Goal: Transaction & Acquisition: Purchase product/service

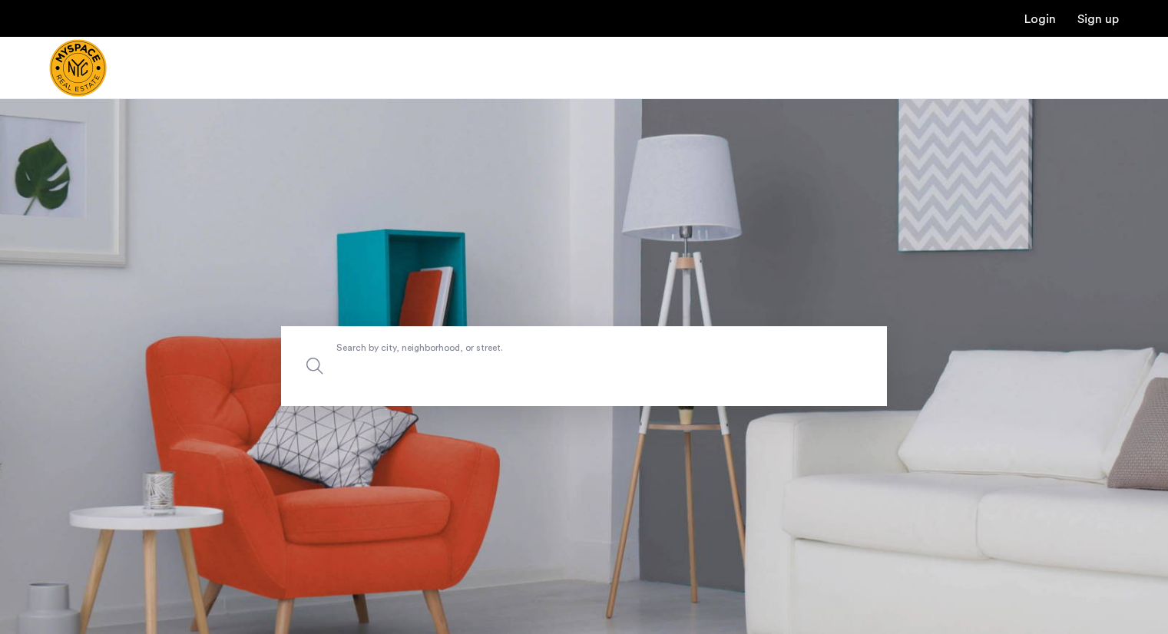
click at [380, 354] on label "Search by city, neighborhood, or street." at bounding box center [584, 366] width 606 height 80
click at [380, 354] on input "Search by city, neighborhood, or street." at bounding box center [584, 366] width 606 height 80
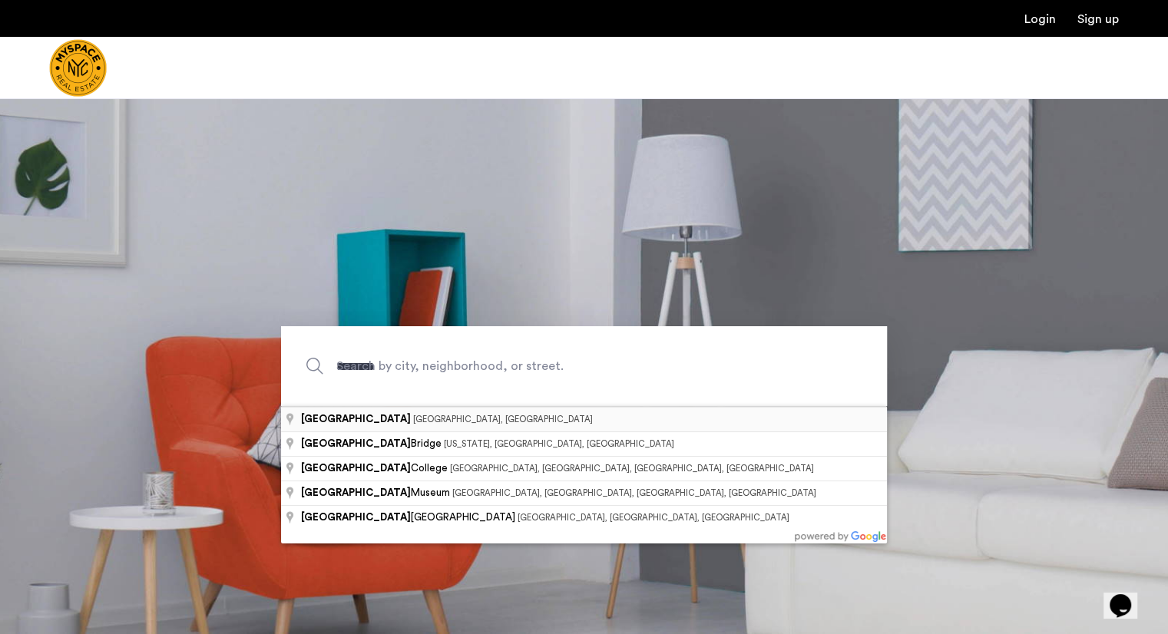
type input "**********"
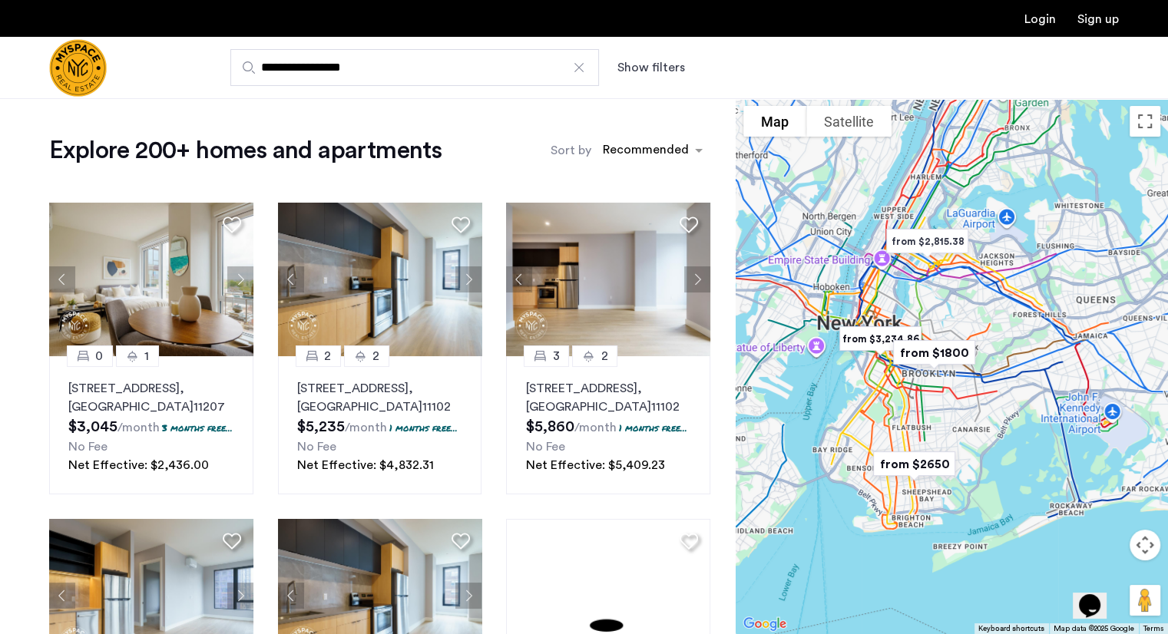
click at [649, 62] on button "Show filters" at bounding box center [651, 67] width 68 height 18
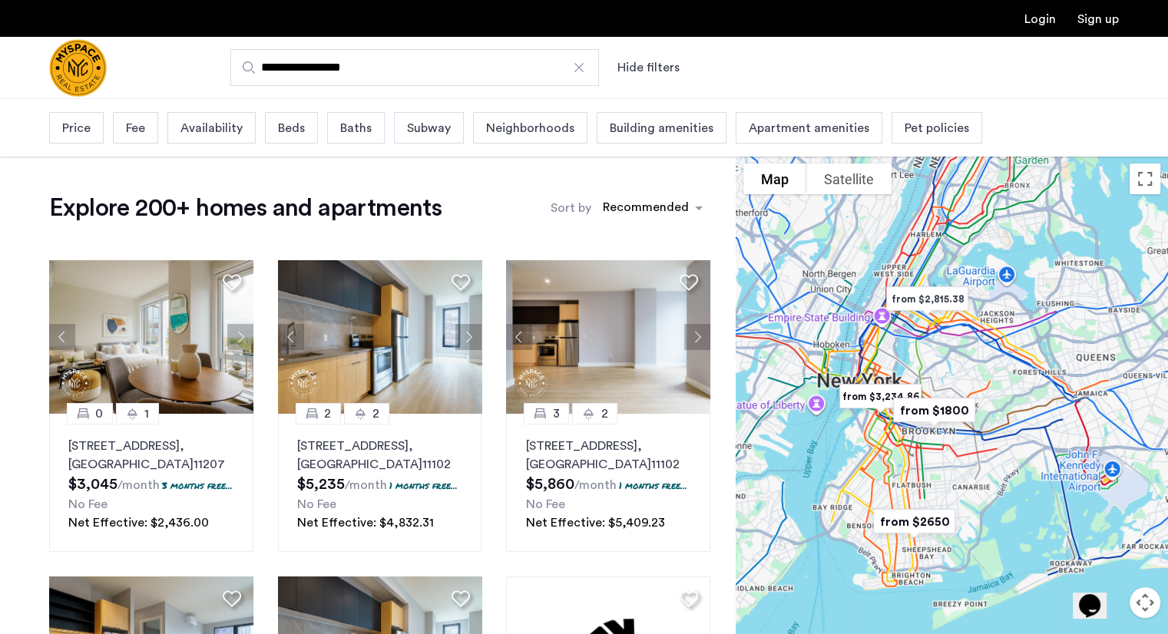
click at [283, 131] on span "Beds" at bounding box center [291, 128] width 27 height 18
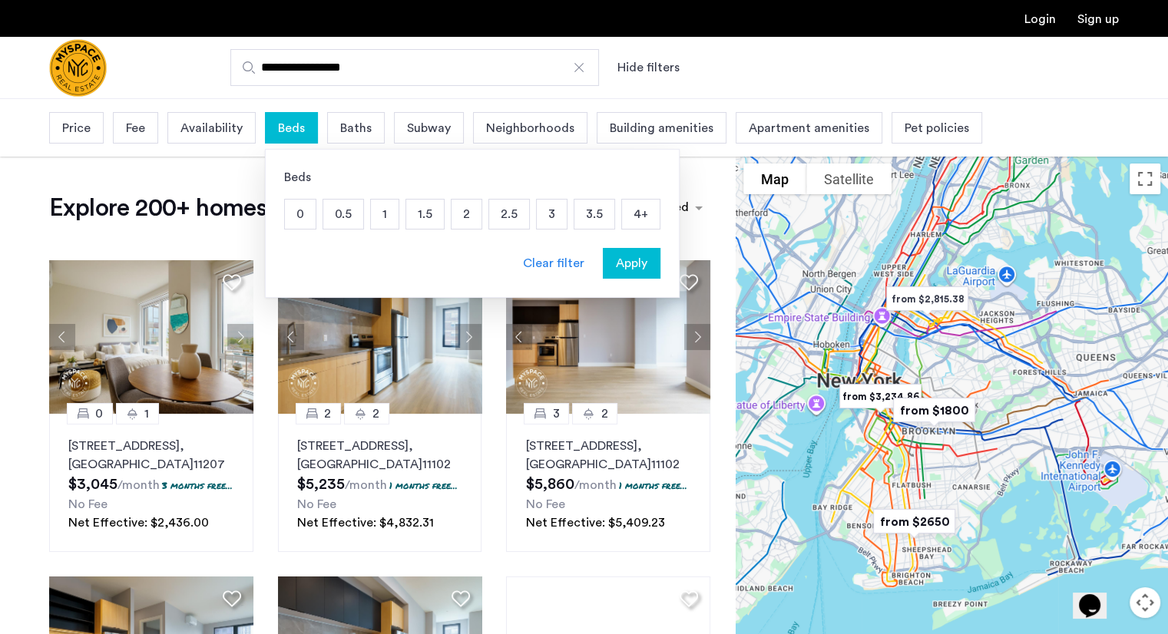
click at [468, 217] on p "2" at bounding box center [467, 214] width 30 height 29
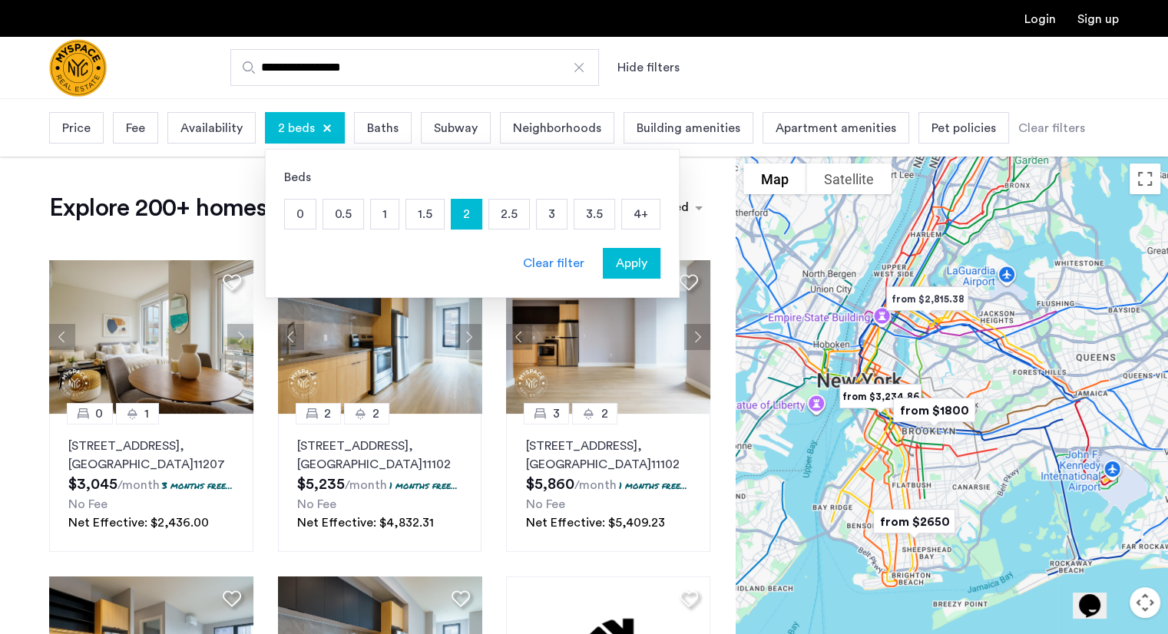
click at [636, 259] on span "Apply" at bounding box center [631, 263] width 31 height 18
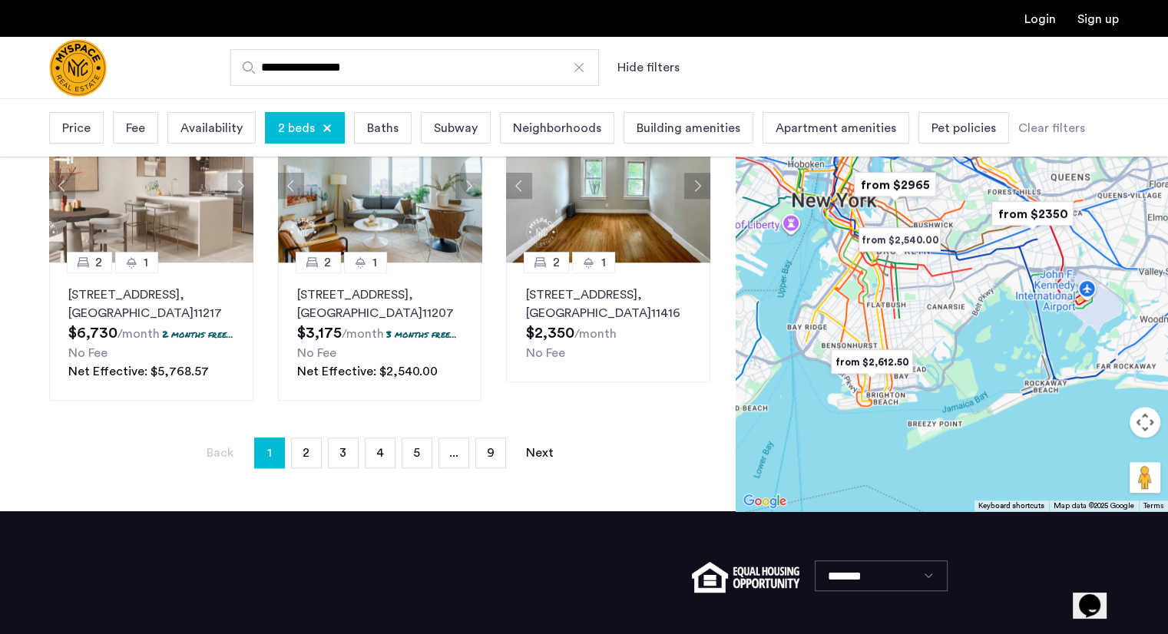
scroll to position [1136, 0]
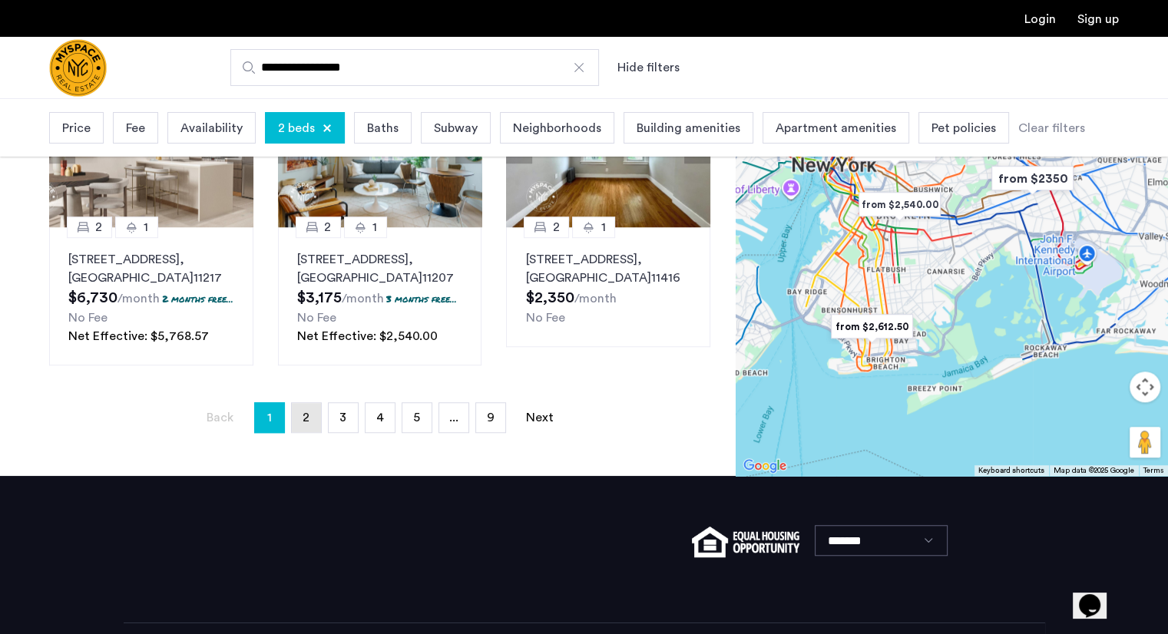
click at [309, 432] on link "page 2" at bounding box center [306, 417] width 29 height 29
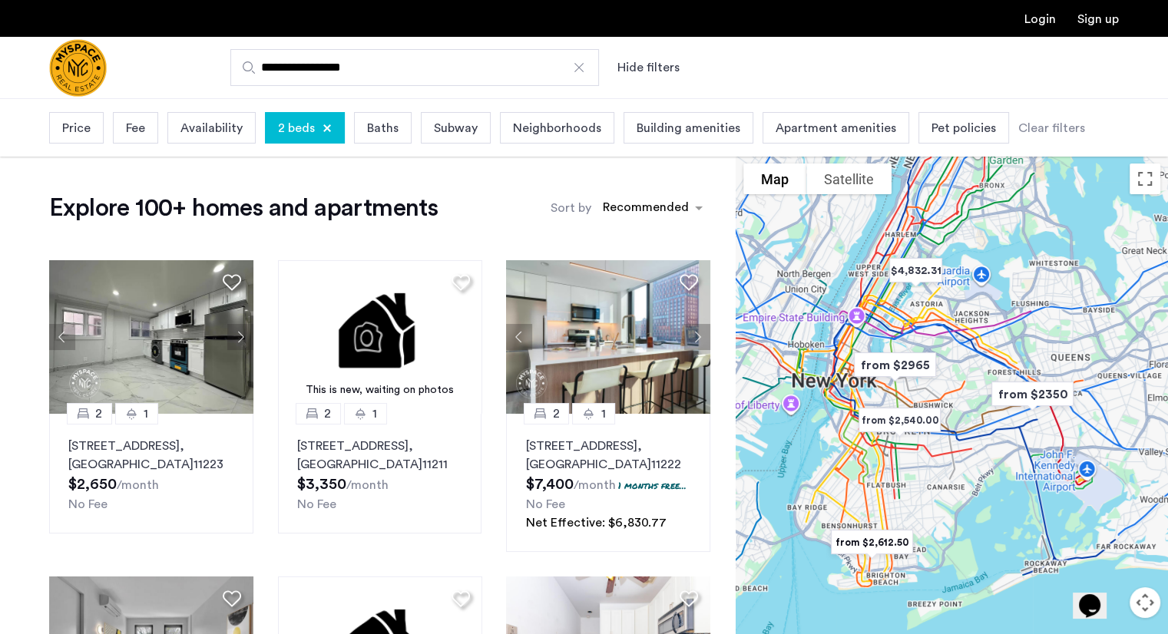
click at [74, 123] on span "Price" at bounding box center [76, 128] width 28 height 18
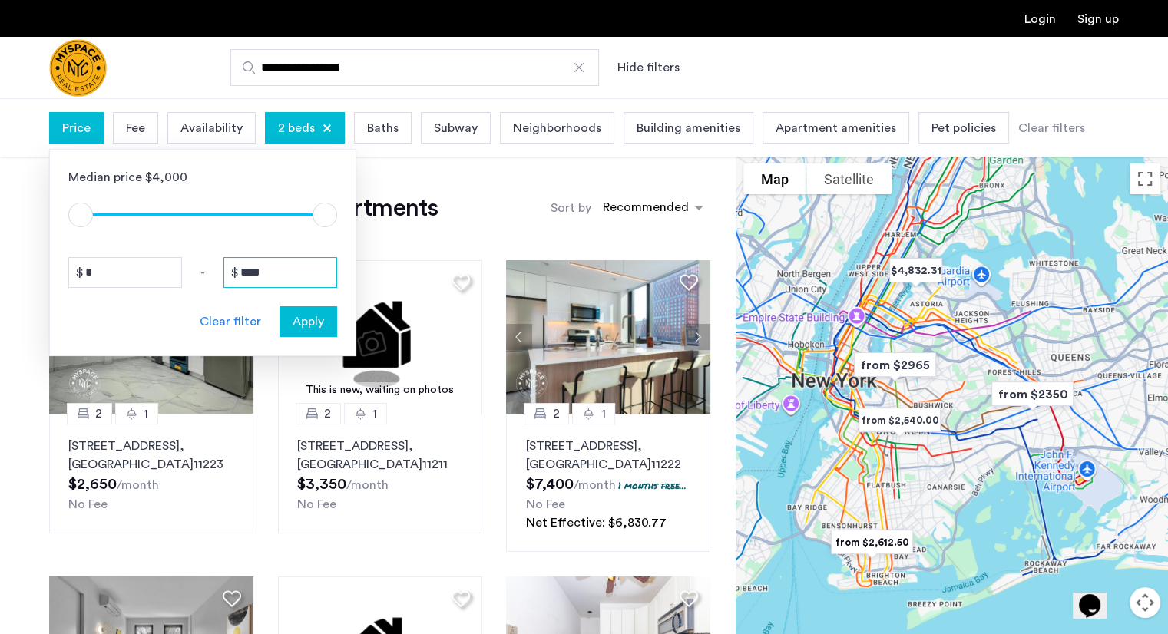
click at [266, 283] on input "****" at bounding box center [280, 272] width 114 height 31
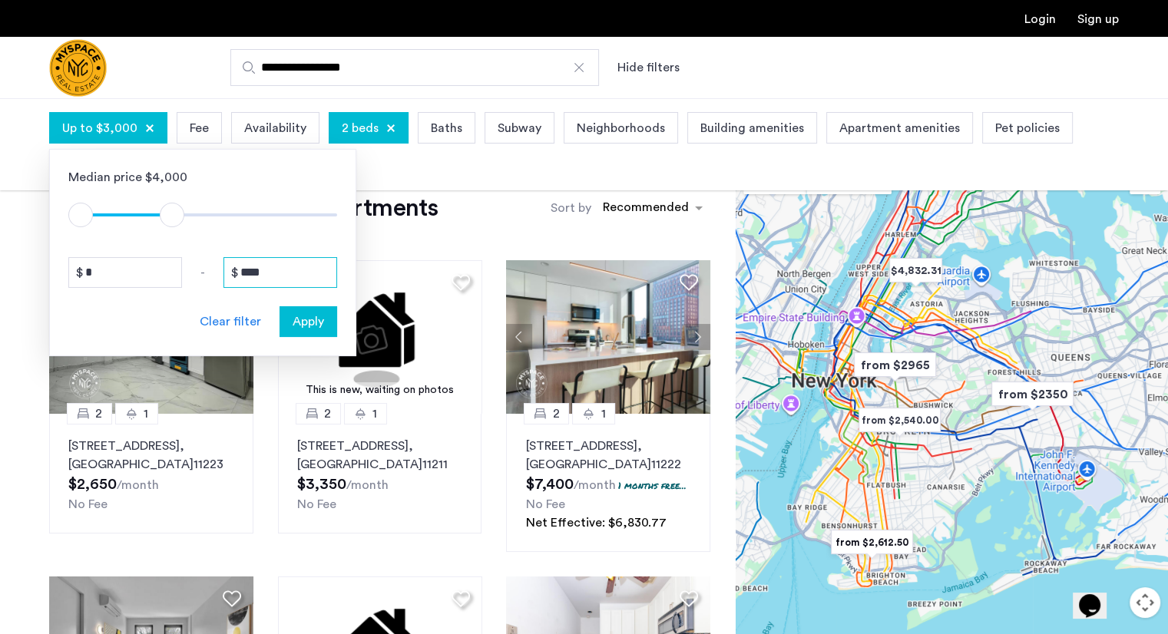
type input "****"
click at [326, 317] on div "Apply" at bounding box center [308, 322] width 48 height 18
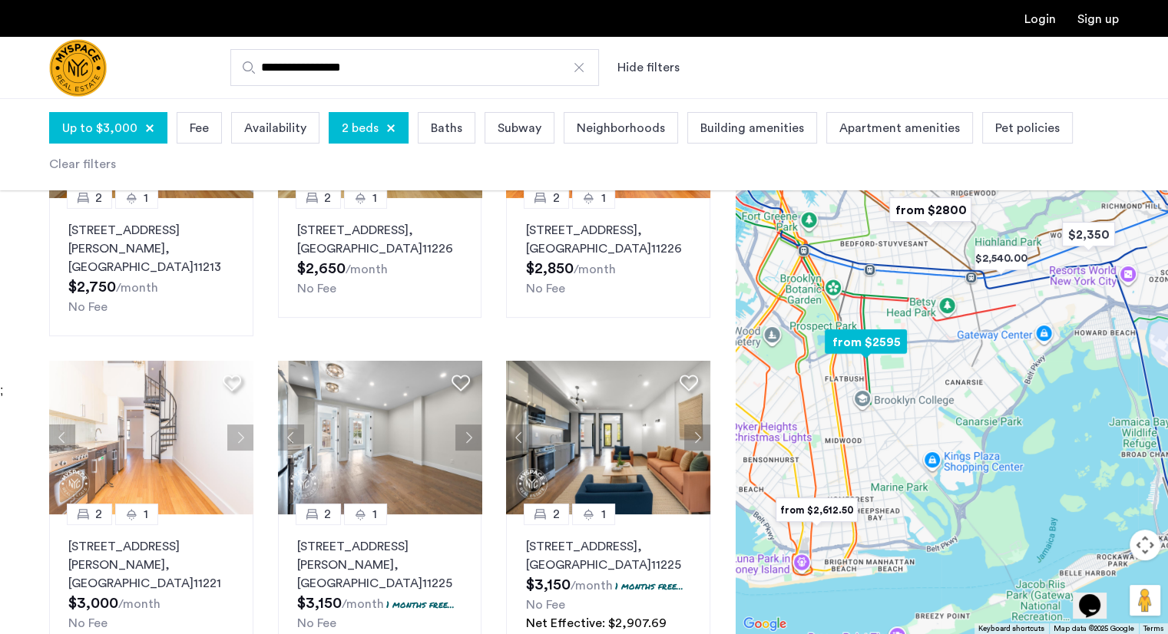
scroll to position [276, 0]
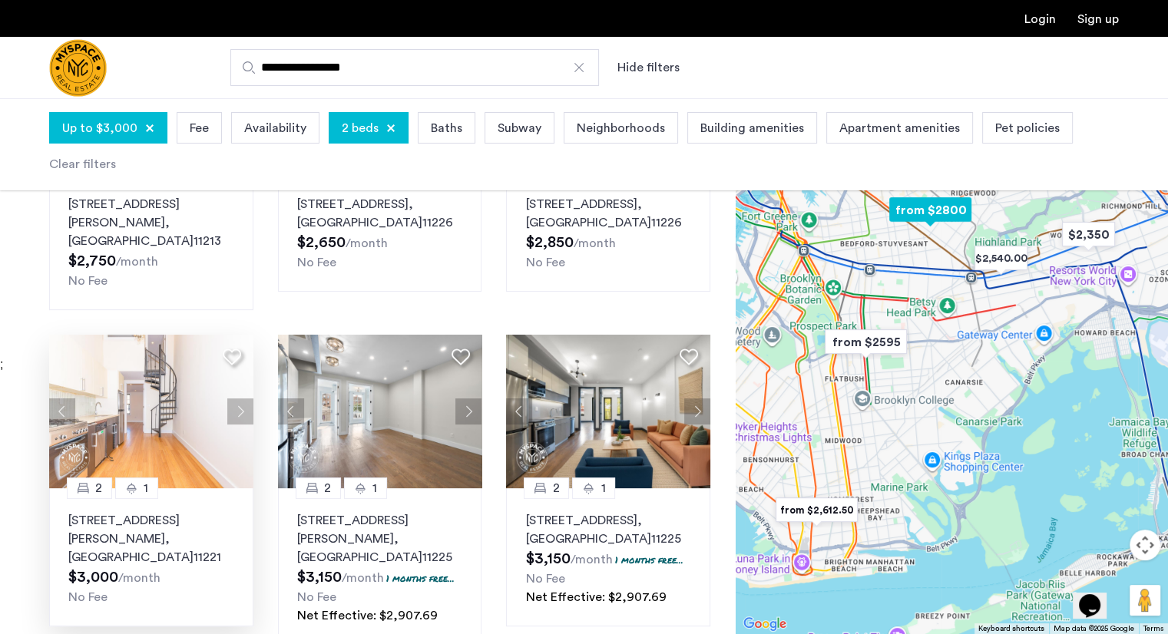
click at [156, 337] on img at bounding box center [151, 412] width 204 height 154
click at [236, 348] on icon at bounding box center [232, 357] width 18 height 18
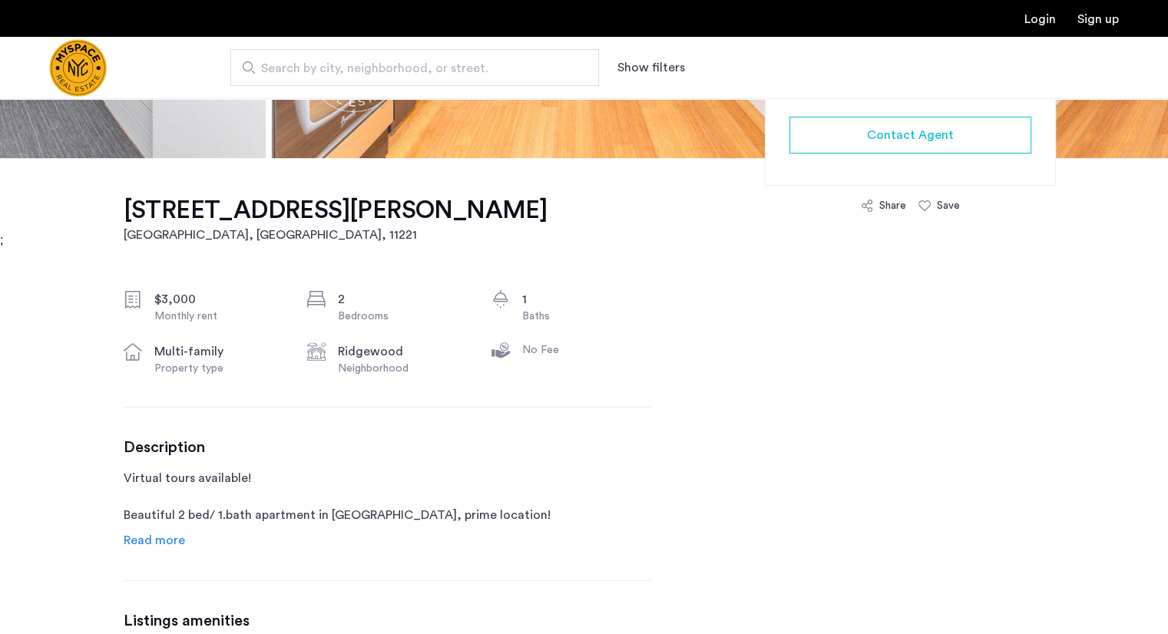
scroll to position [513, 0]
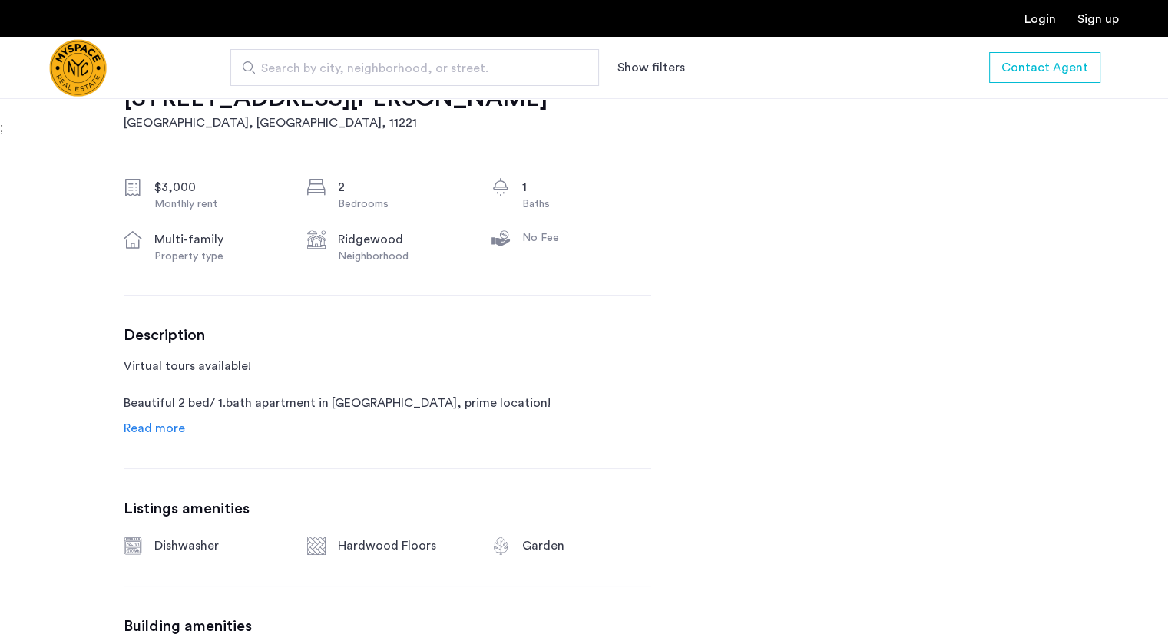
click at [167, 422] on span "Read more" at bounding box center [154, 428] width 61 height 12
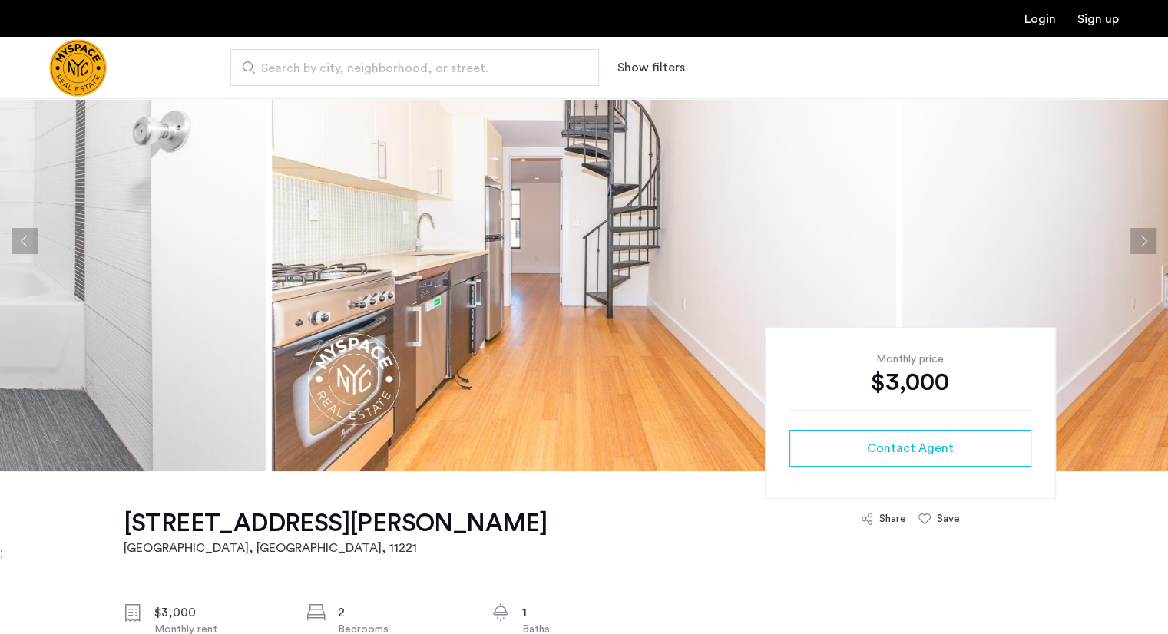
scroll to position [0, 0]
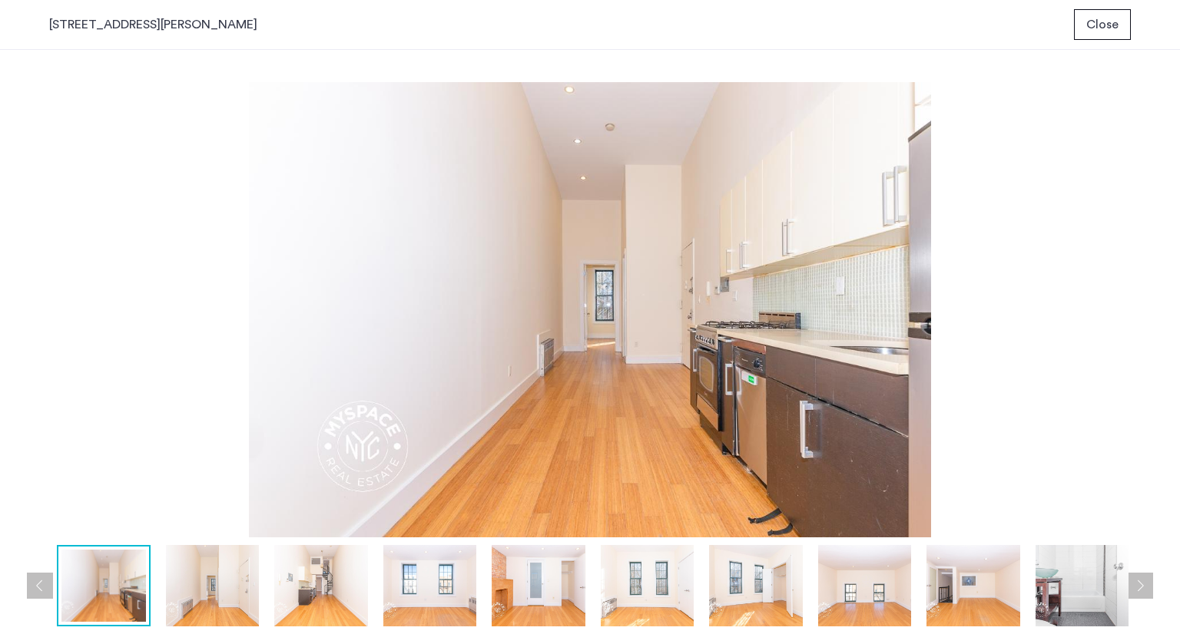
click at [1137, 581] on button "Next apartment" at bounding box center [1140, 586] width 26 height 26
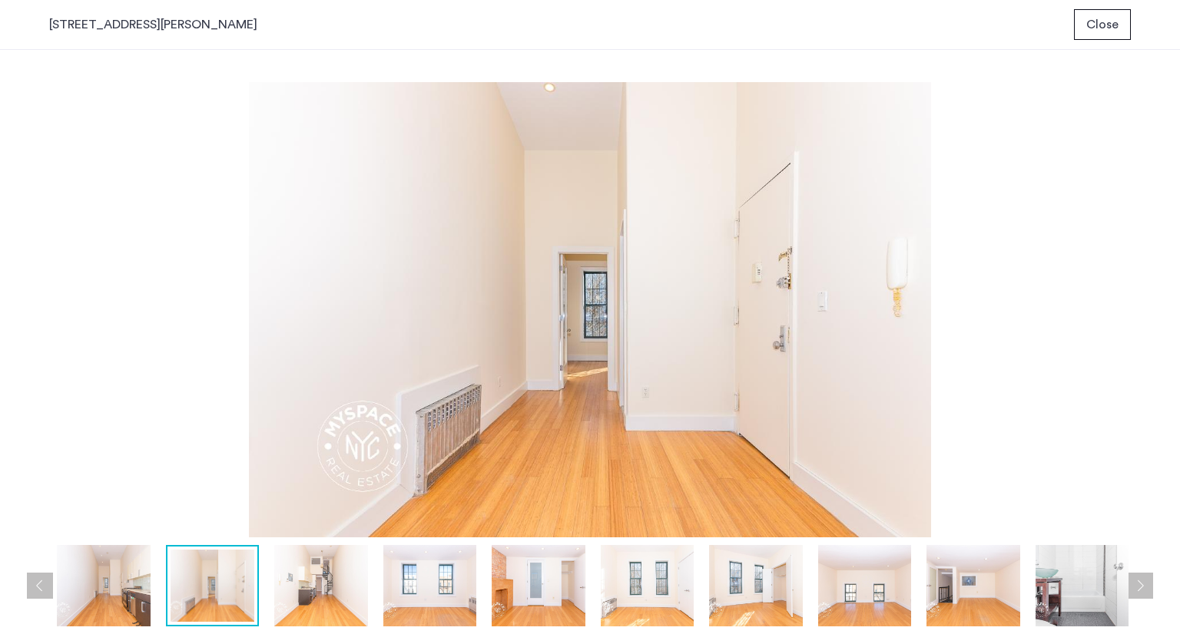
click at [1137, 581] on button "Next apartment" at bounding box center [1140, 586] width 26 height 26
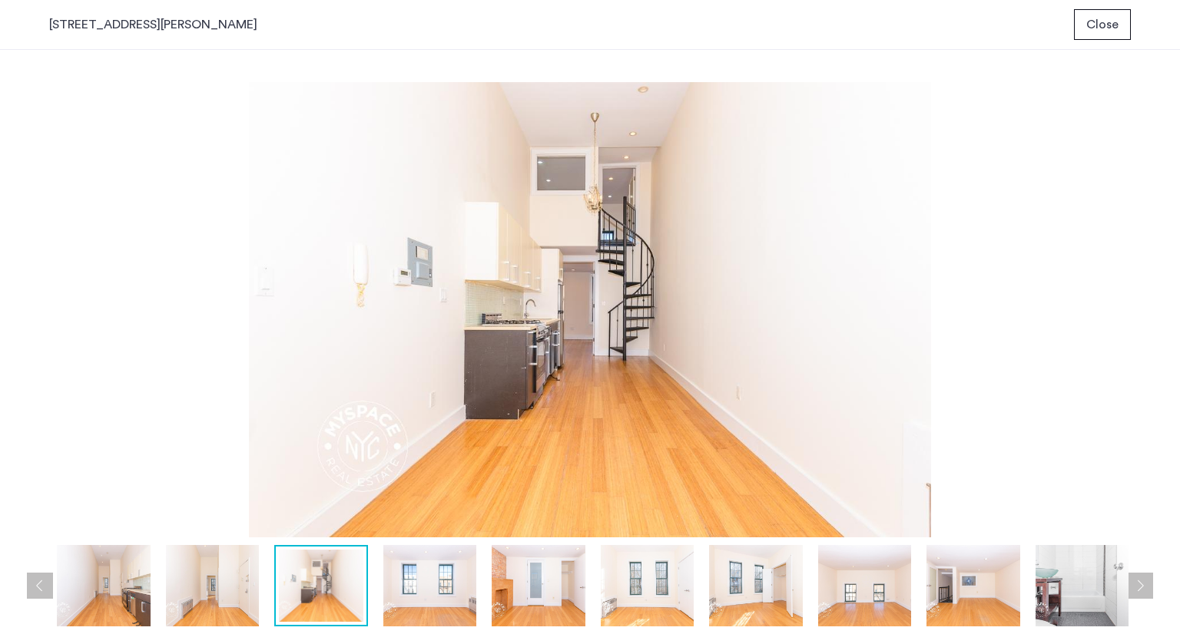
click at [1137, 581] on button "Next apartment" at bounding box center [1140, 586] width 26 height 26
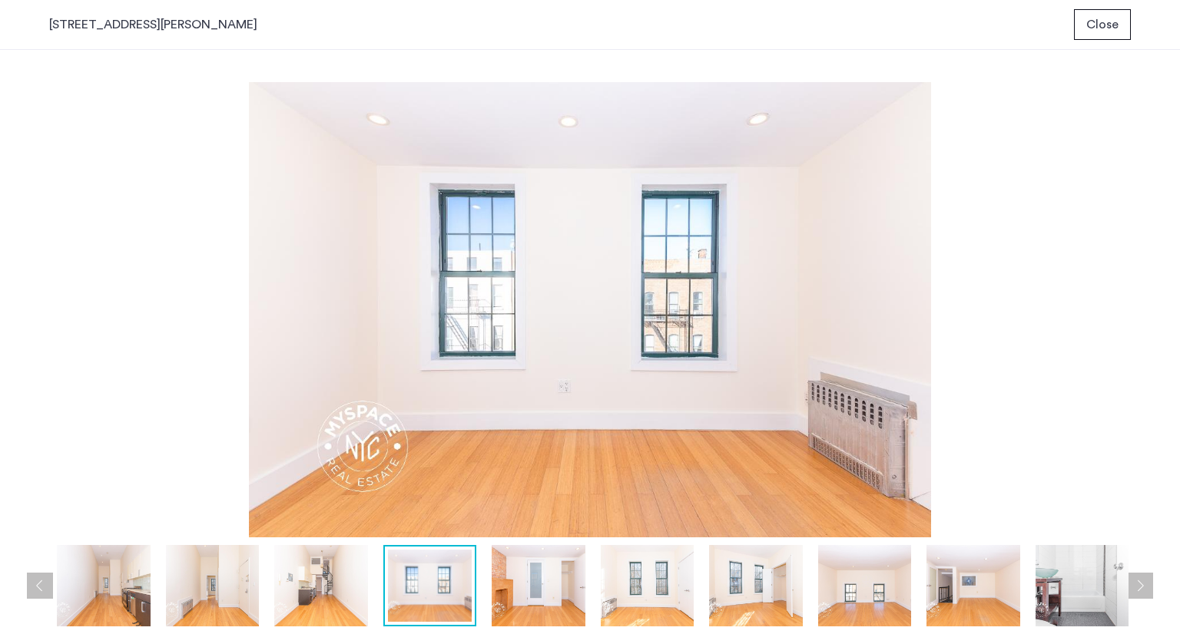
click at [1137, 581] on button "Next apartment" at bounding box center [1140, 586] width 26 height 26
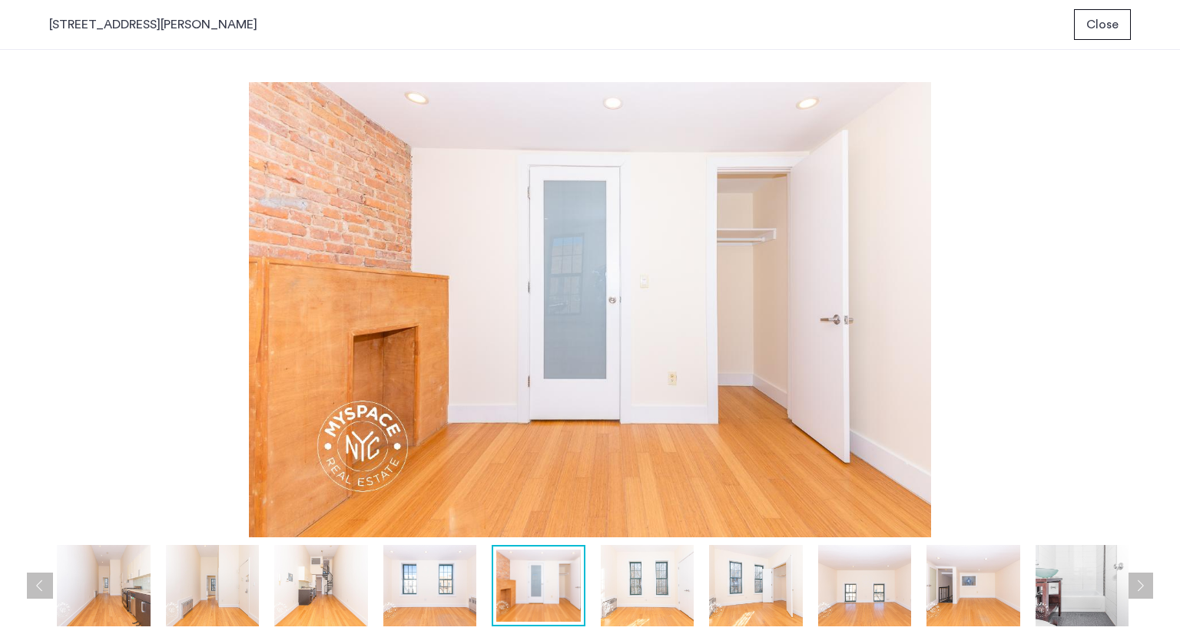
click at [1137, 581] on button "Next apartment" at bounding box center [1140, 586] width 26 height 26
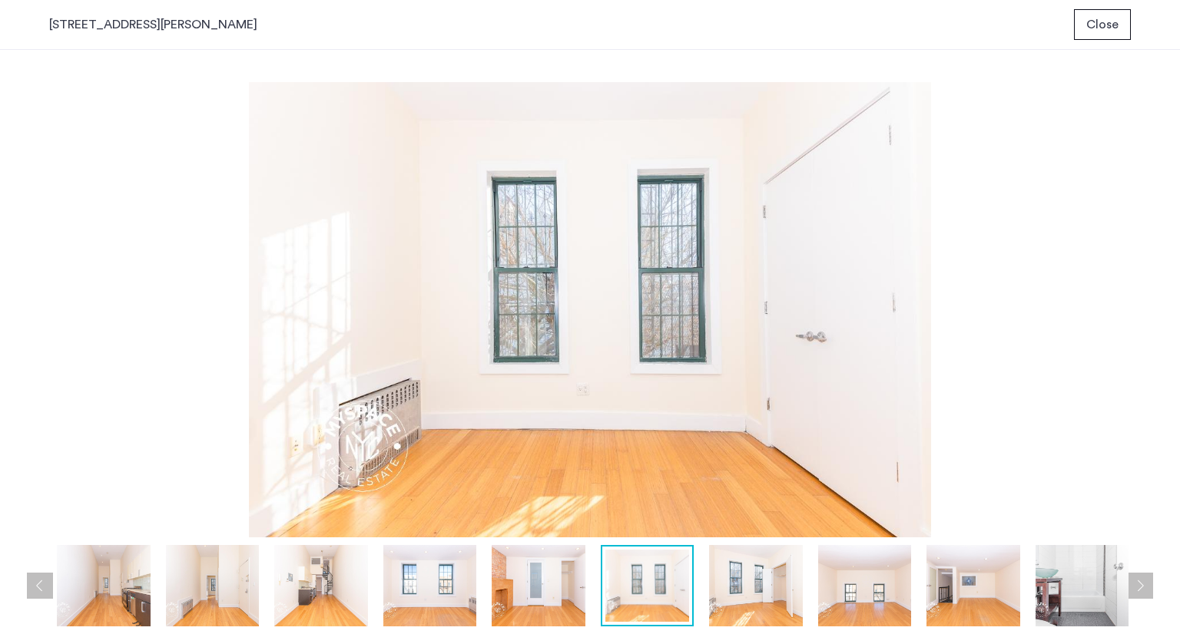
click at [1137, 581] on button "Next apartment" at bounding box center [1140, 586] width 26 height 26
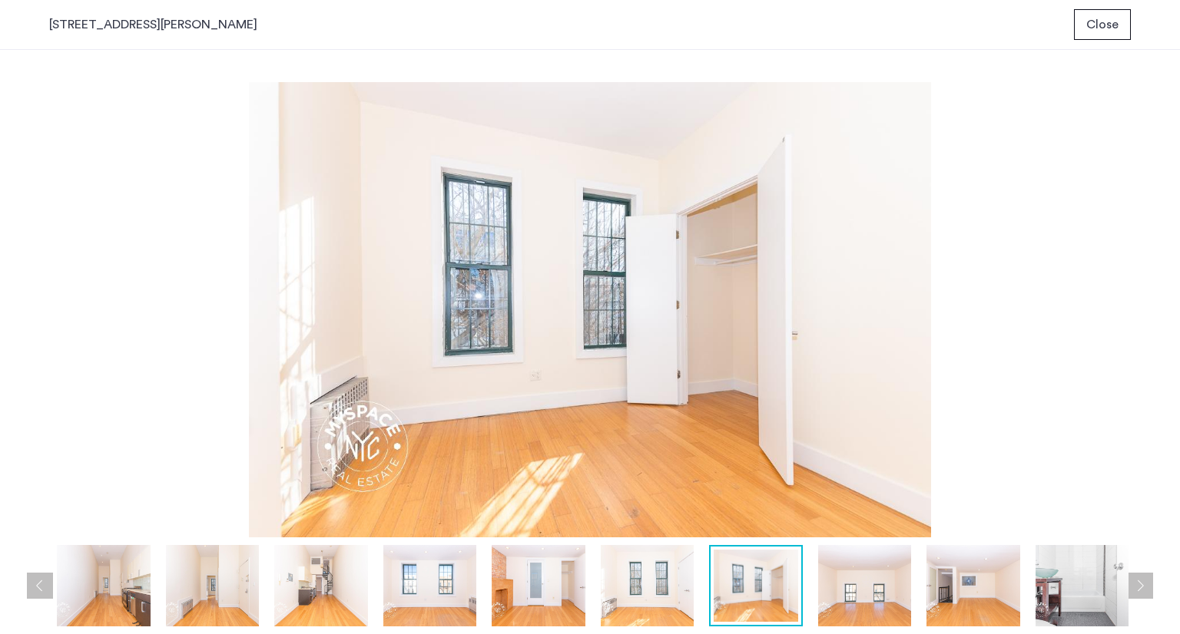
click at [1137, 581] on button "Next apartment" at bounding box center [1140, 586] width 26 height 26
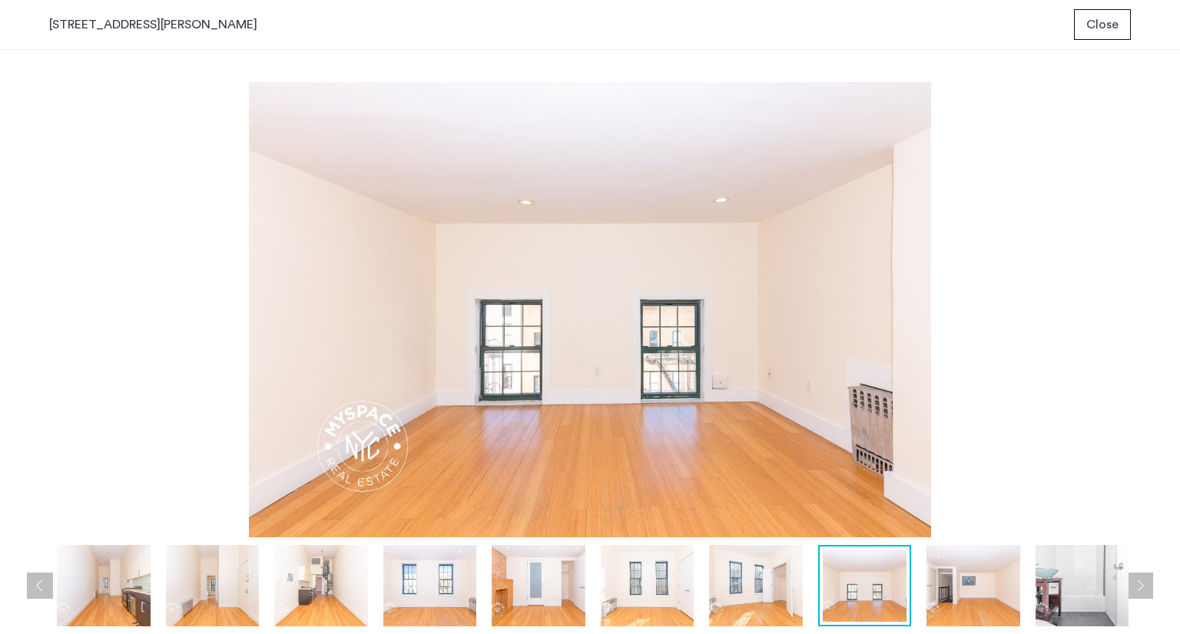
click at [1137, 581] on button "Next apartment" at bounding box center [1140, 586] width 26 height 26
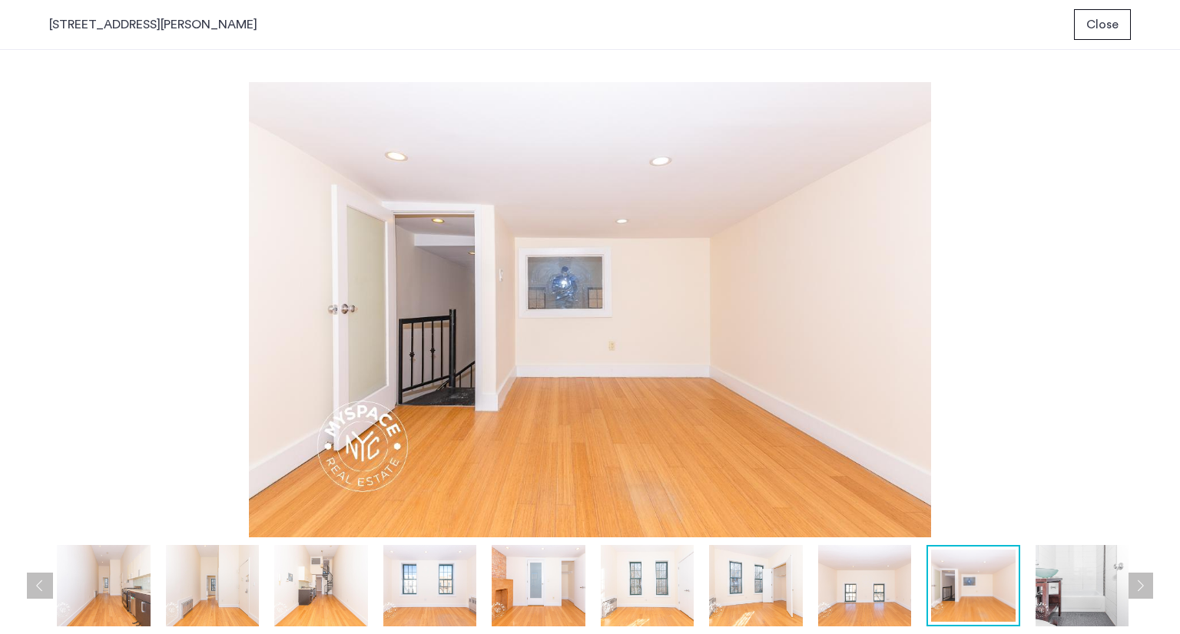
click at [1137, 581] on button "Next apartment" at bounding box center [1140, 586] width 26 height 26
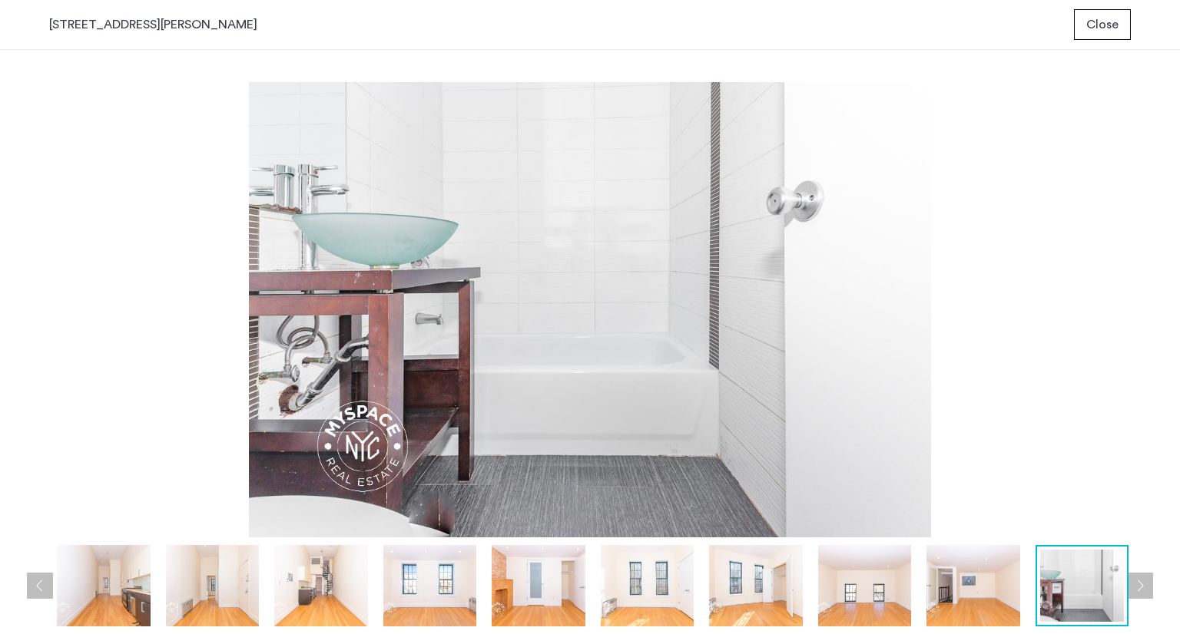
click at [1137, 581] on button "Next apartment" at bounding box center [1140, 586] width 26 height 26
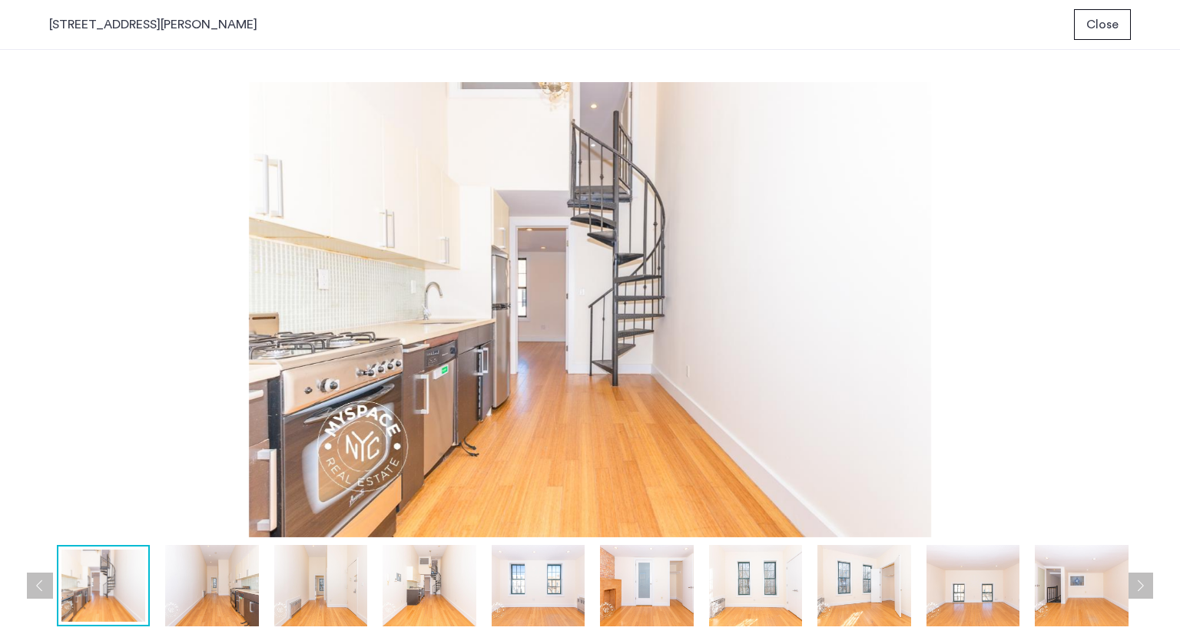
click at [1109, 25] on span "Close" at bounding box center [1102, 24] width 32 height 18
